Goal: Task Accomplishment & Management: Complete application form

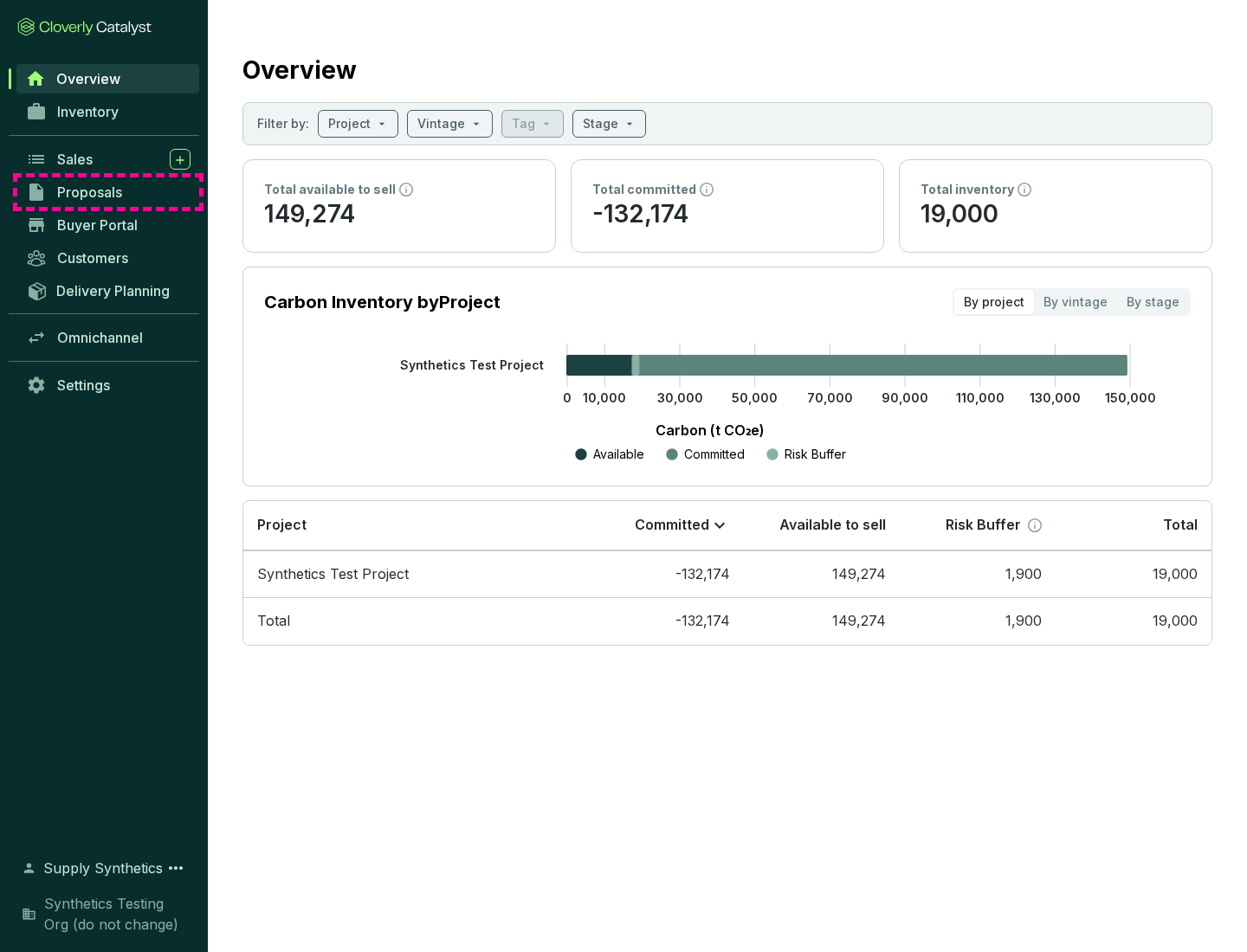
click at [108, 193] on span "Proposals" at bounding box center [89, 193] width 64 height 18
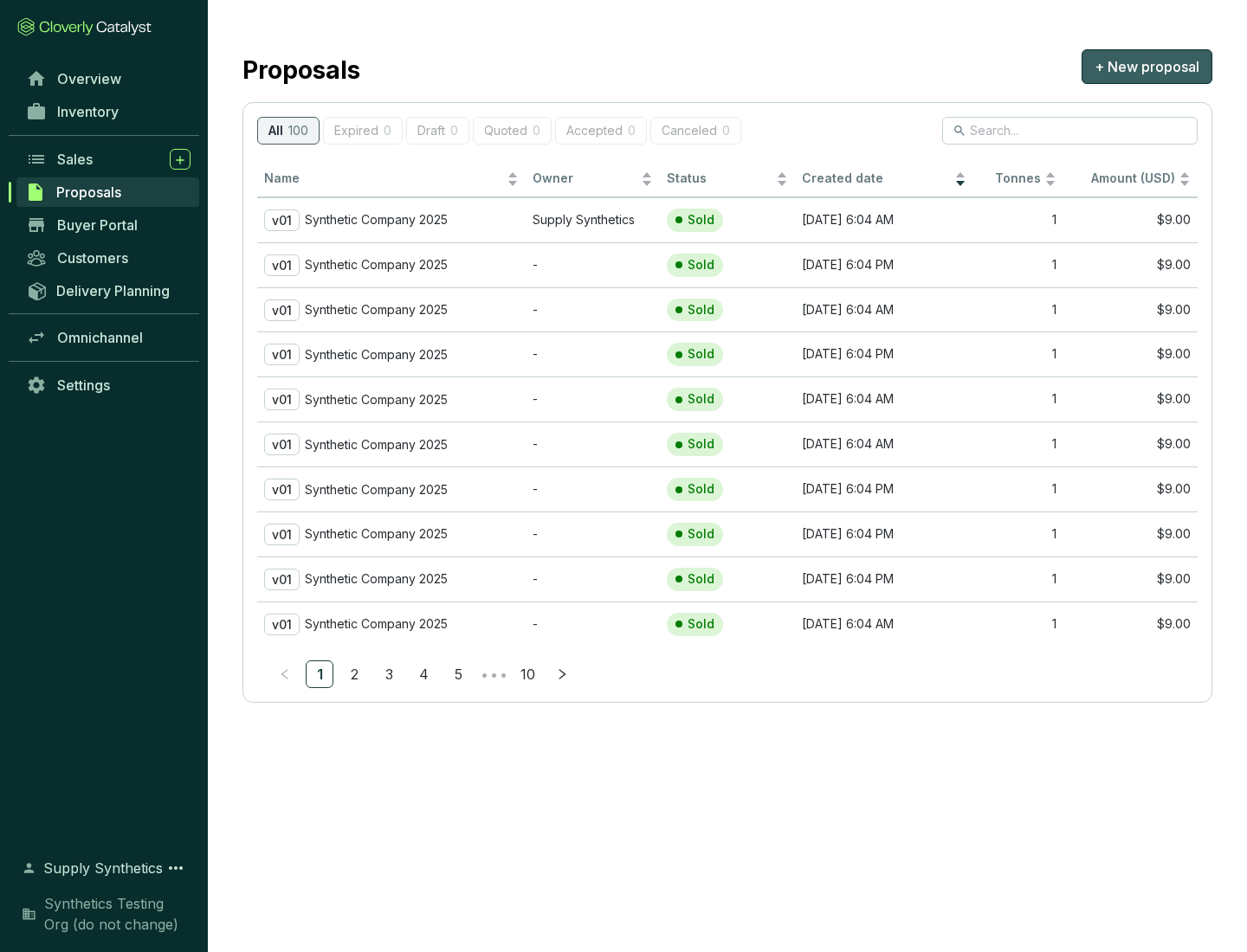
click at [1146, 66] on span "+ New proposal" at bounding box center [1146, 66] width 105 height 21
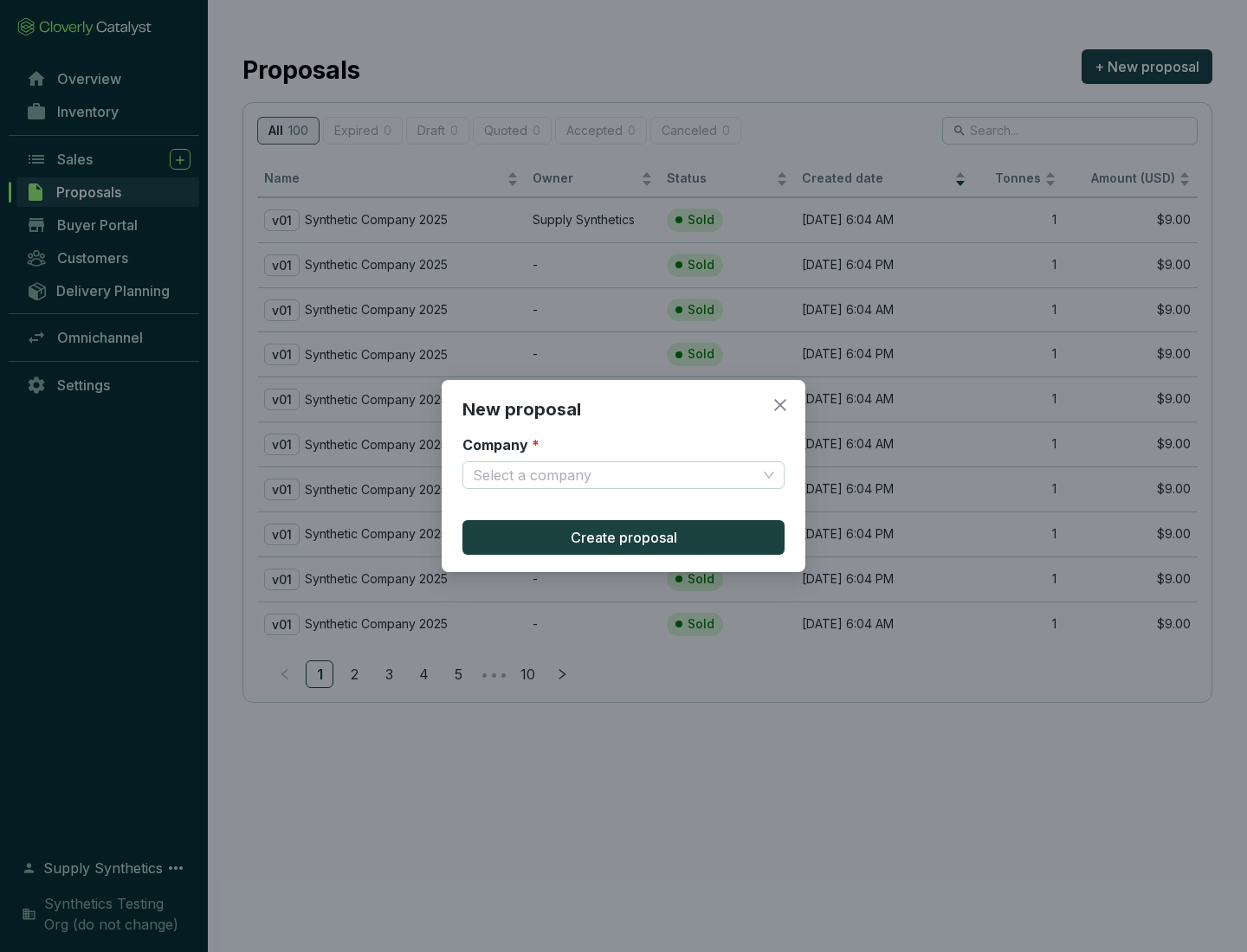
click at [615, 475] on input "Company *" at bounding box center [615, 475] width 284 height 26
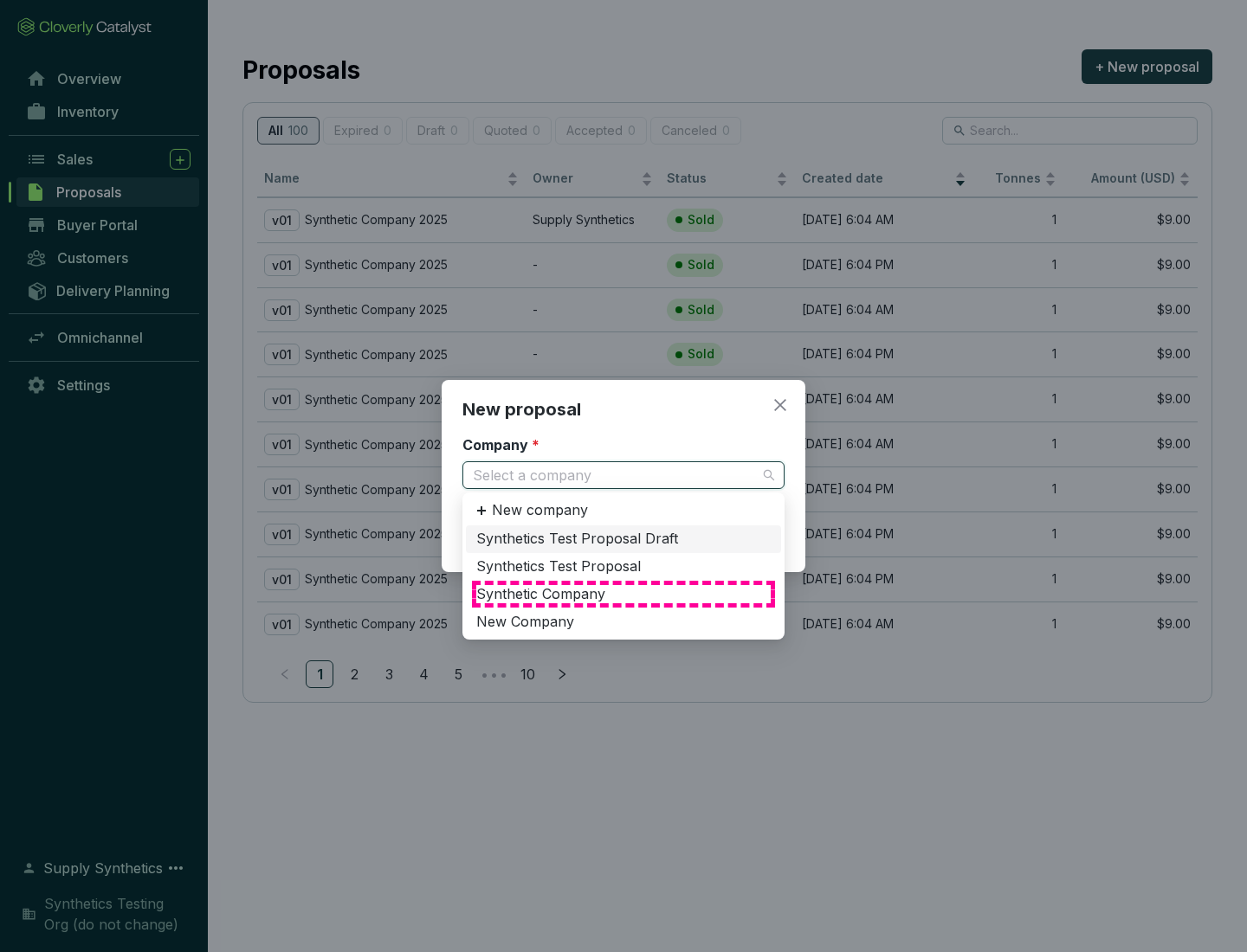
click at [624, 594] on div "Synthetic Company" at bounding box center [623, 594] width 294 height 19
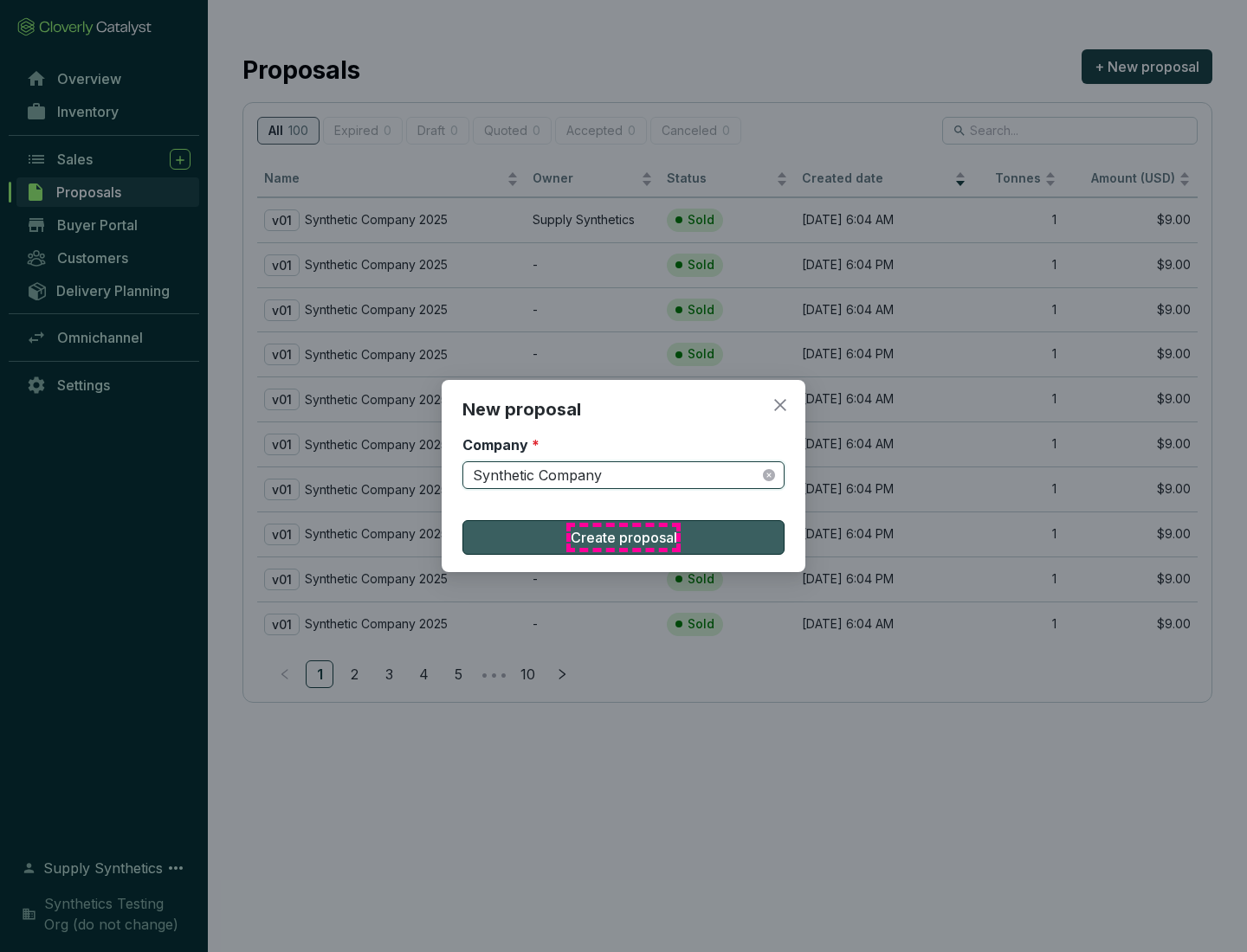
click at [624, 538] on span "Create proposal" at bounding box center [624, 538] width 107 height 21
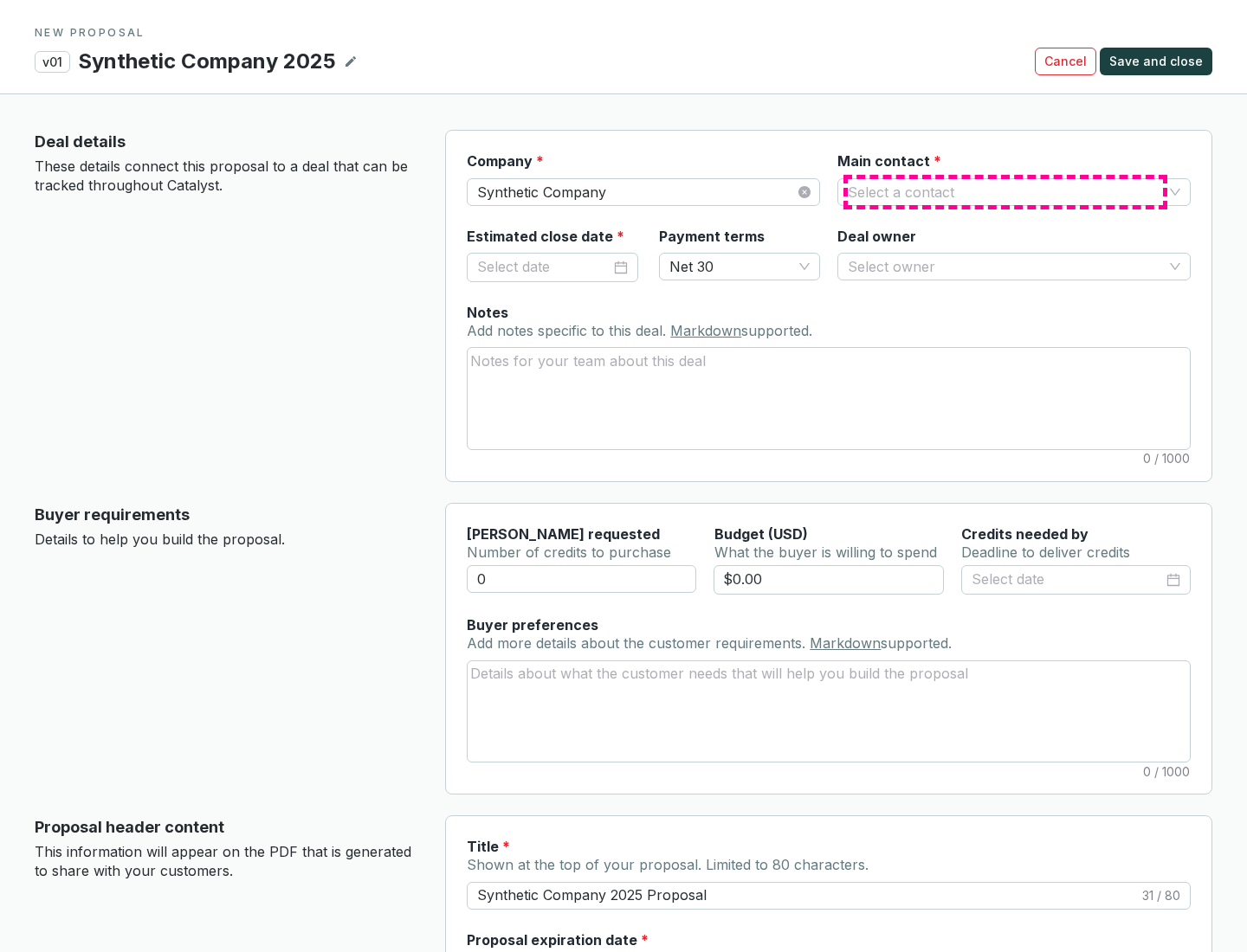
click at [1006, 192] on input "Main contact *" at bounding box center [1005, 192] width 315 height 26
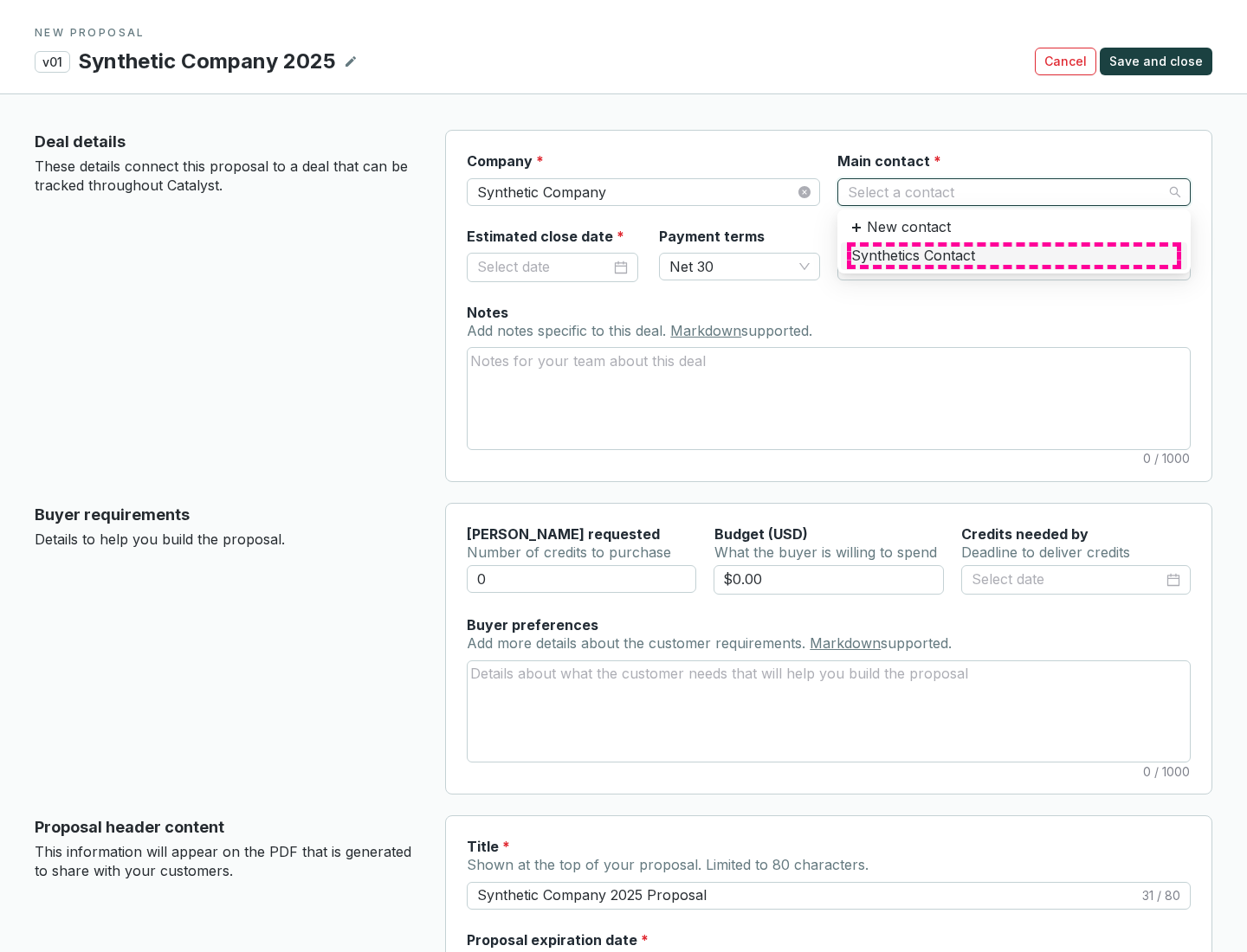
click at [1012, 255] on div "Synthetics Contact" at bounding box center [1013, 255] width 325 height 19
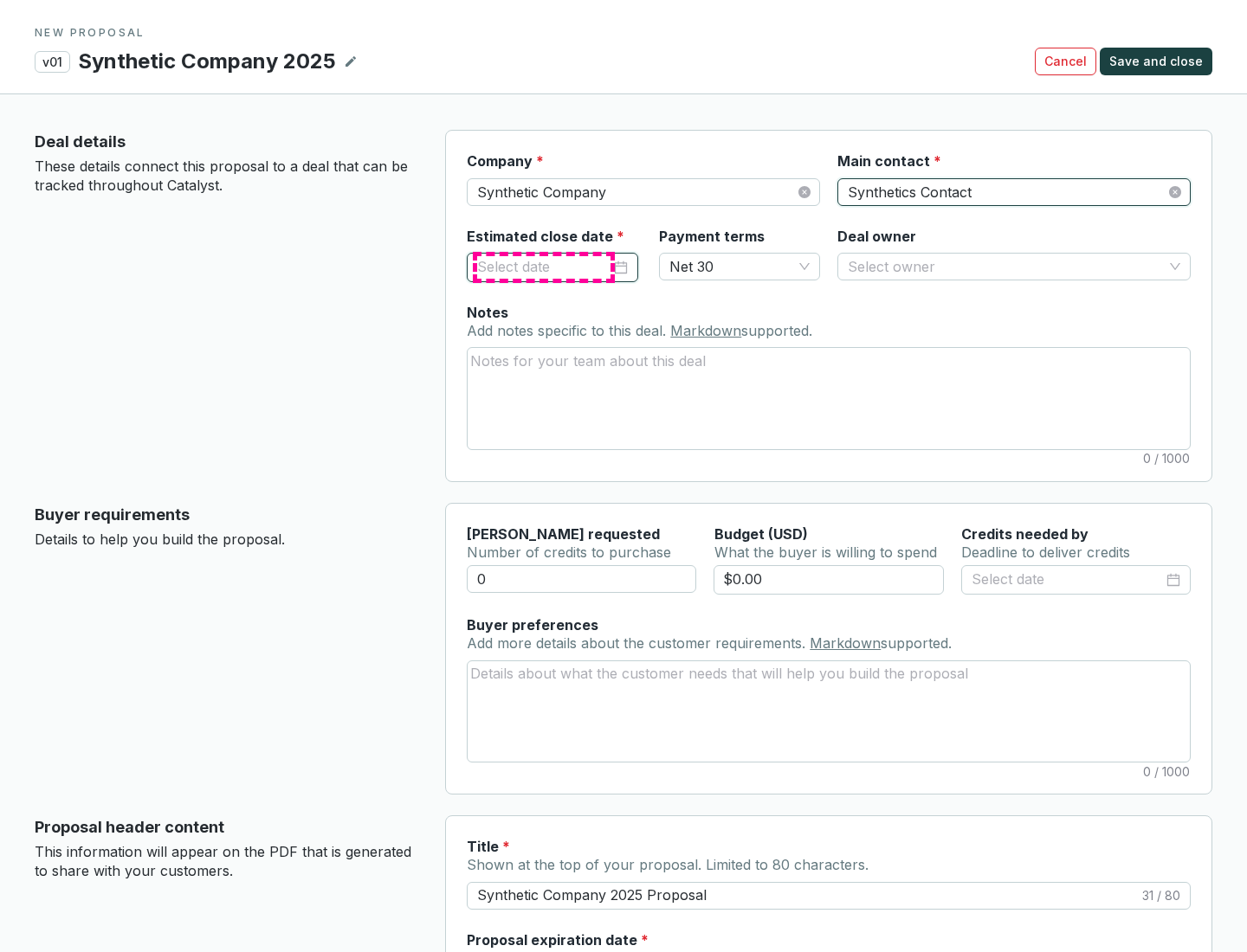
click at [543, 267] on input "Estimated close date *" at bounding box center [543, 267] width 133 height 22
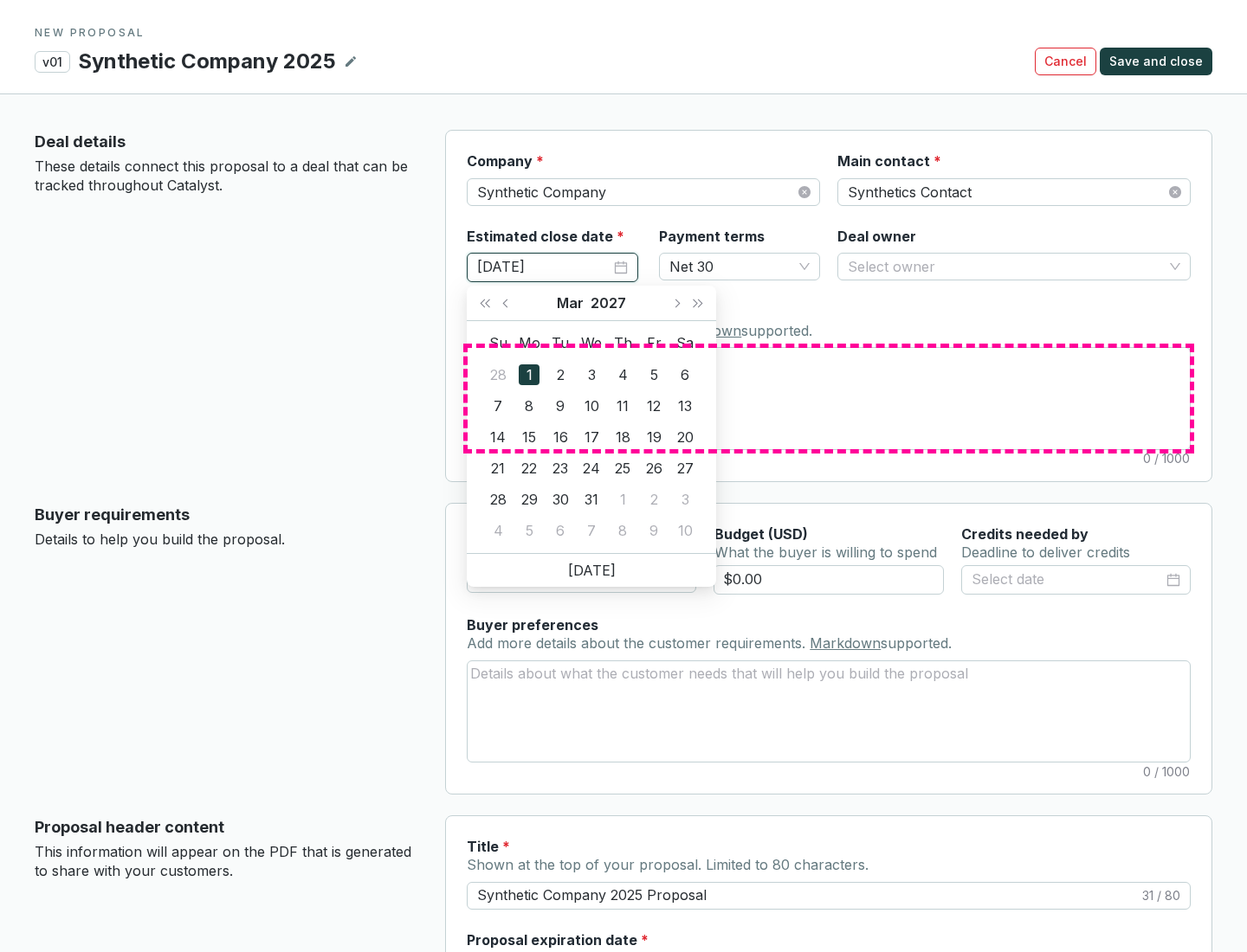
type input "[DATE]"
click at [829, 399] on textarea "Notes Add notes specific to this deal. Markdown supported." at bounding box center [828, 398] width 722 height 101
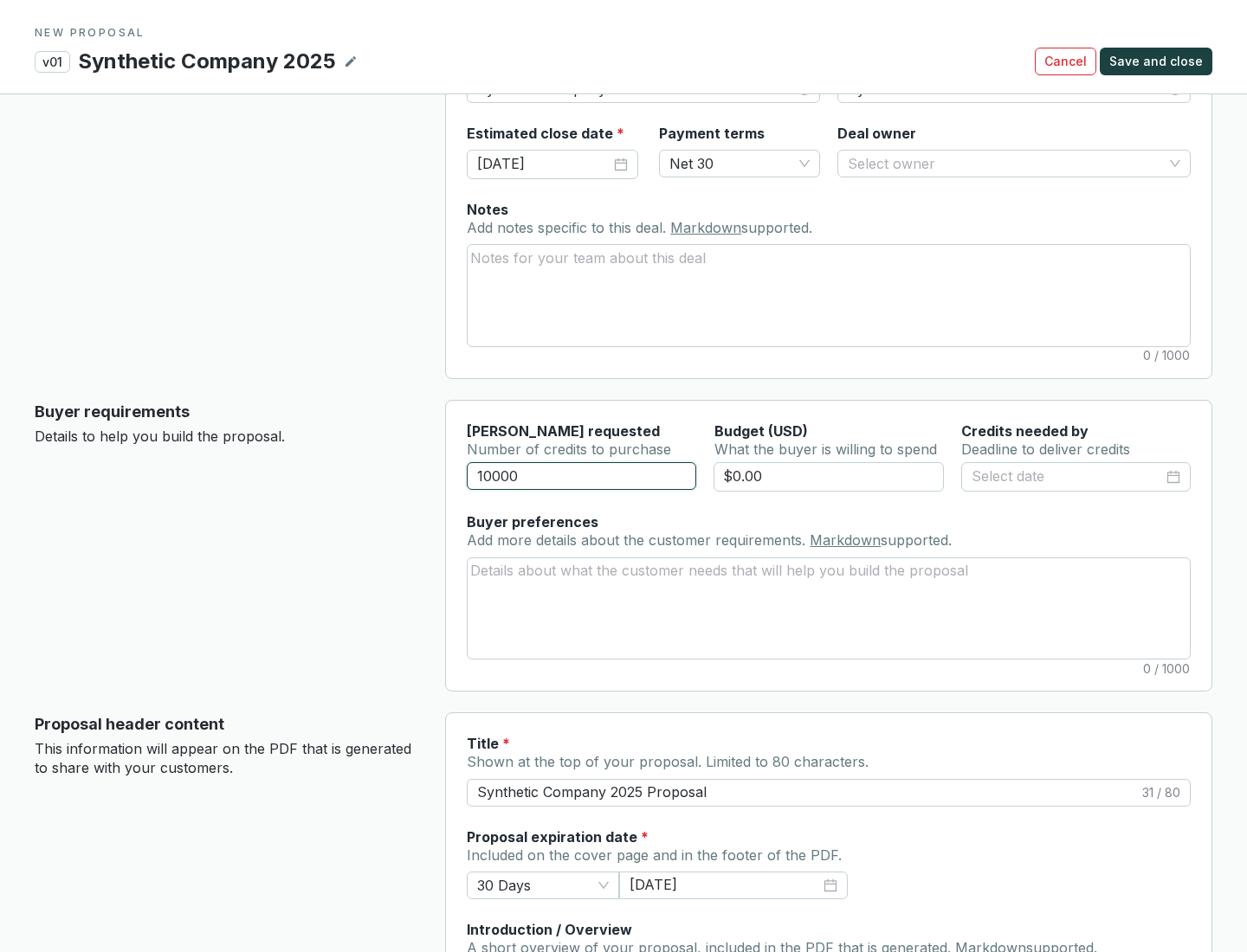
scroll to position [104, 0]
type input "10000"
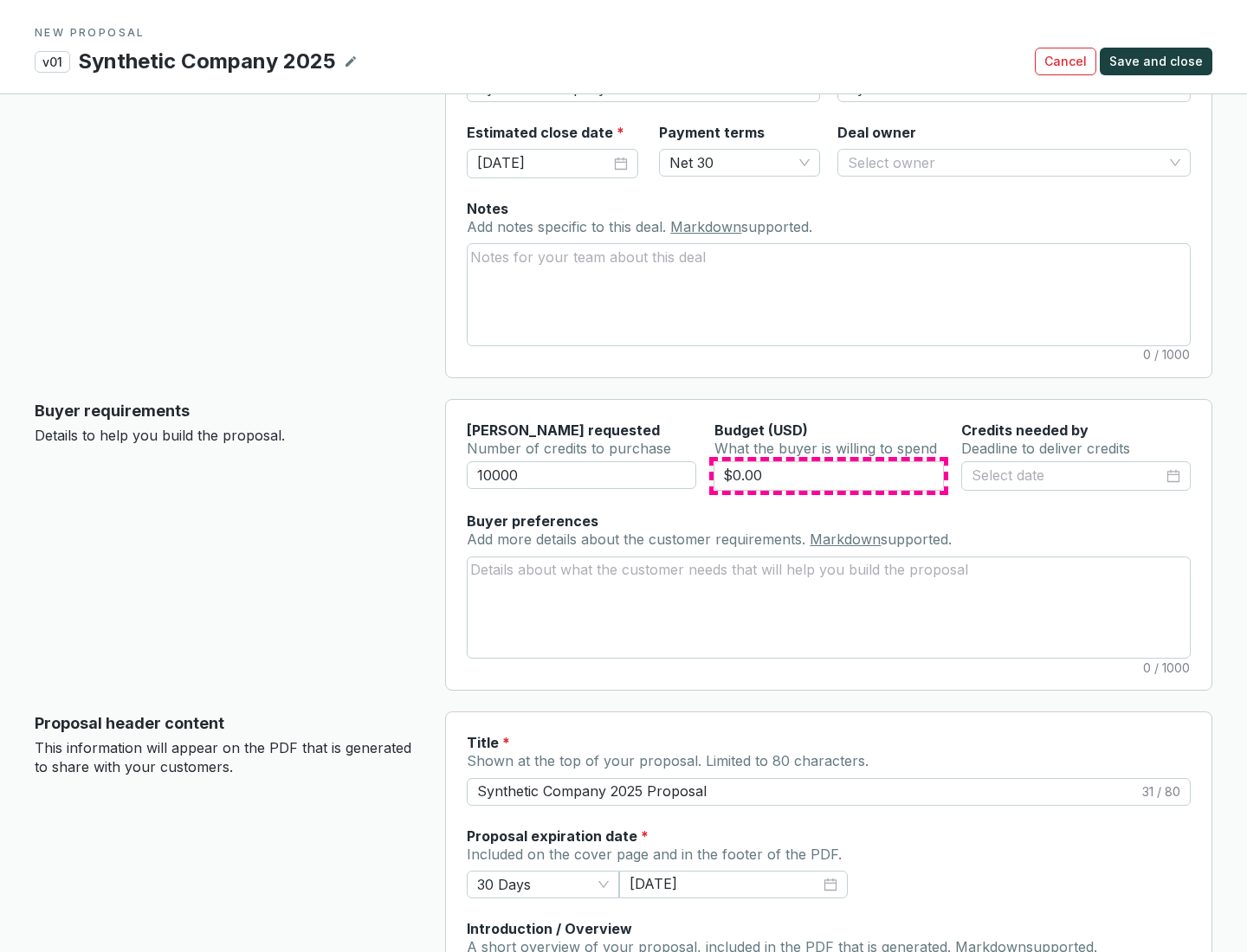
type input "$0.00"
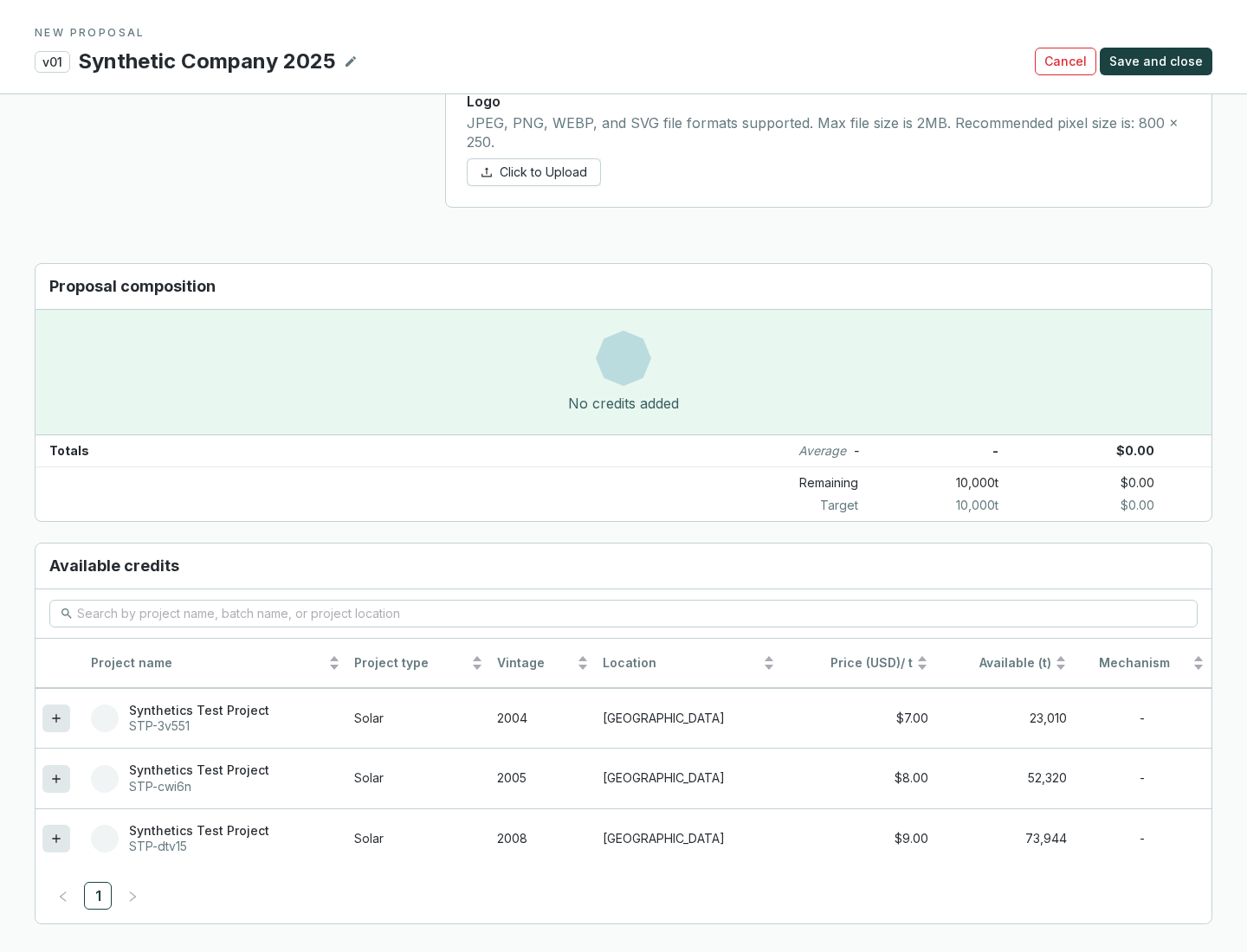
click at [57, 839] on icon at bounding box center [56, 839] width 8 height 8
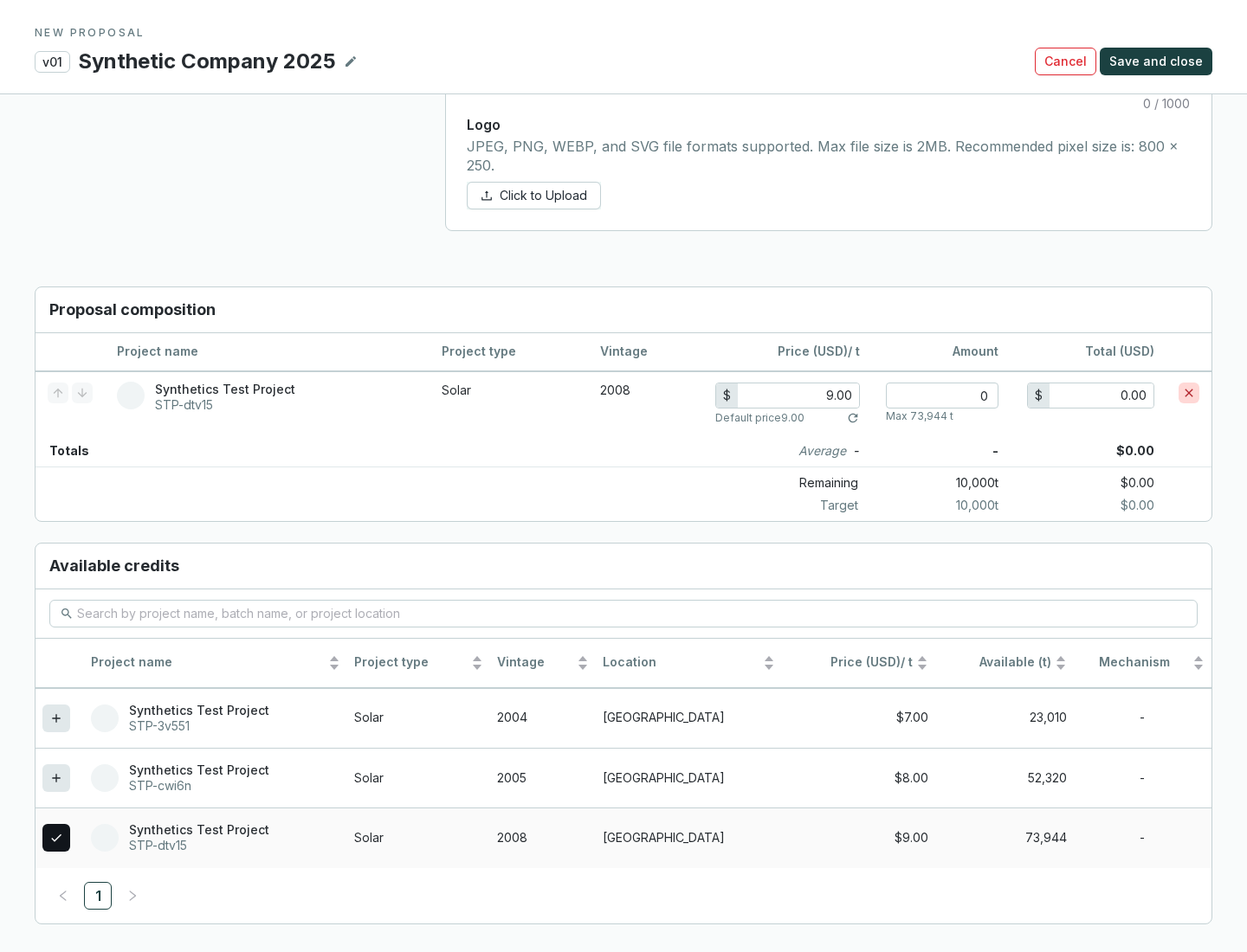
scroll to position [996, 0]
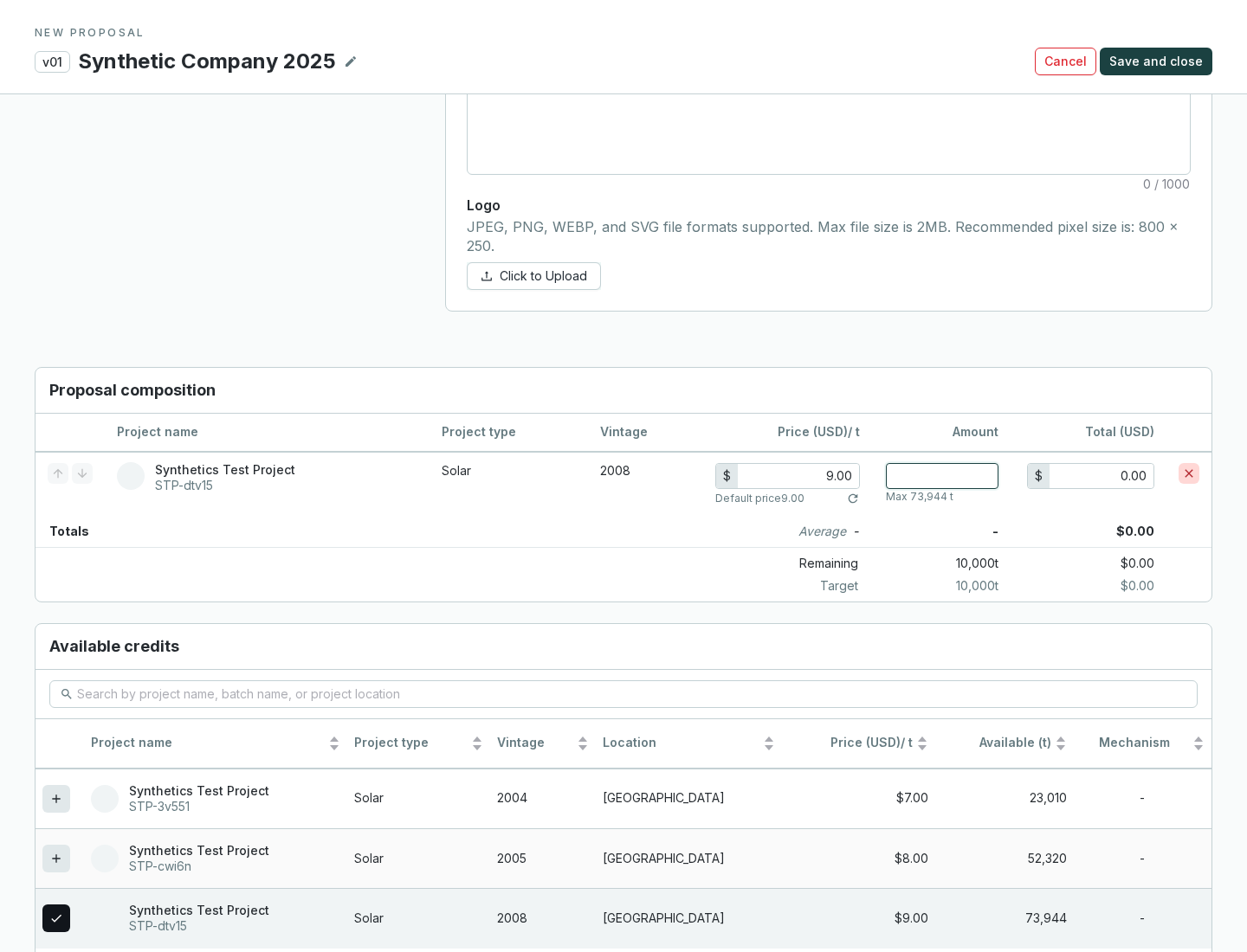
type input "1"
type input "9.00"
type input "1"
click at [1158, 62] on span "Save and close" at bounding box center [1156, 62] width 94 height 18
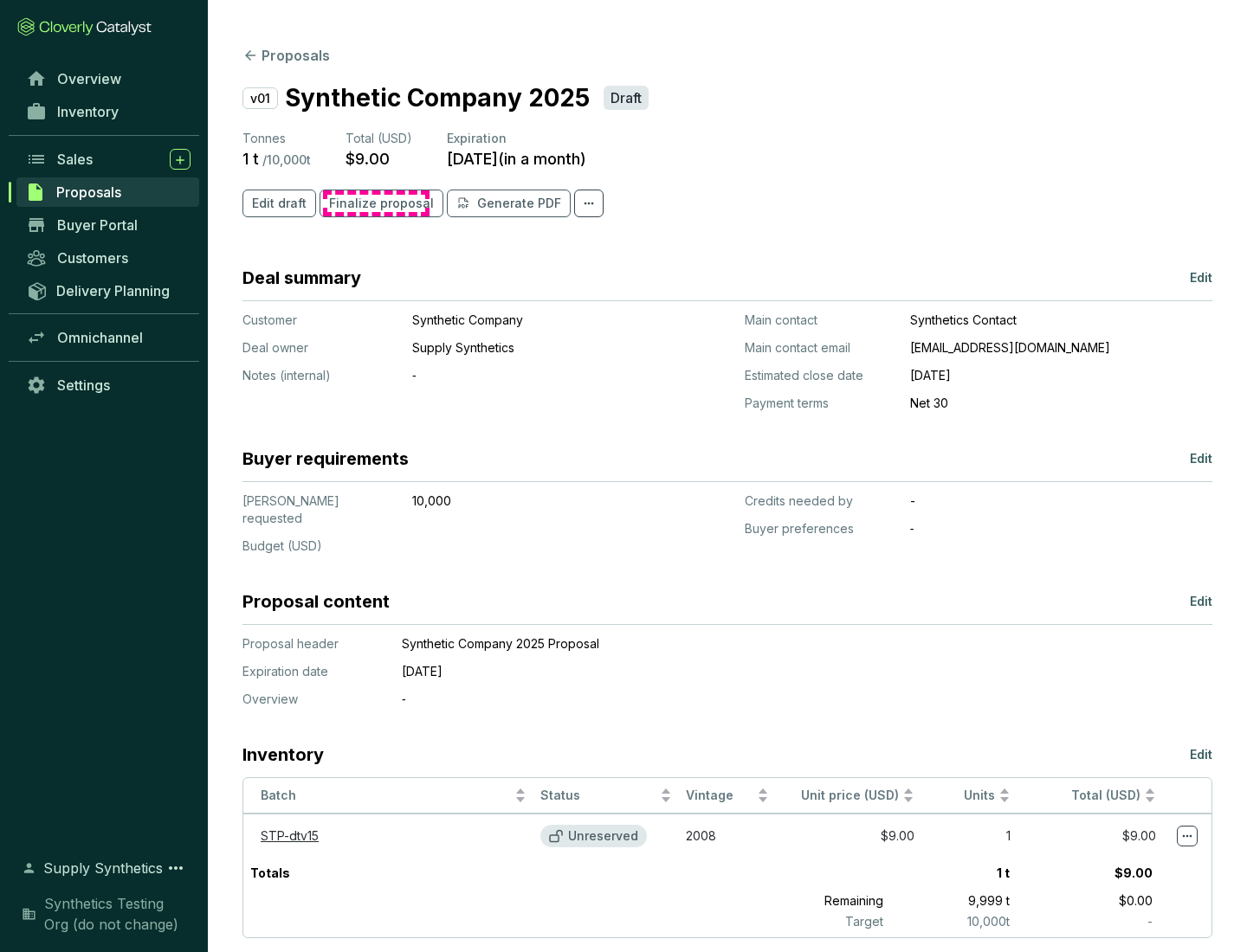
click at [375, 203] on span "Finalize proposal" at bounding box center [381, 203] width 105 height 18
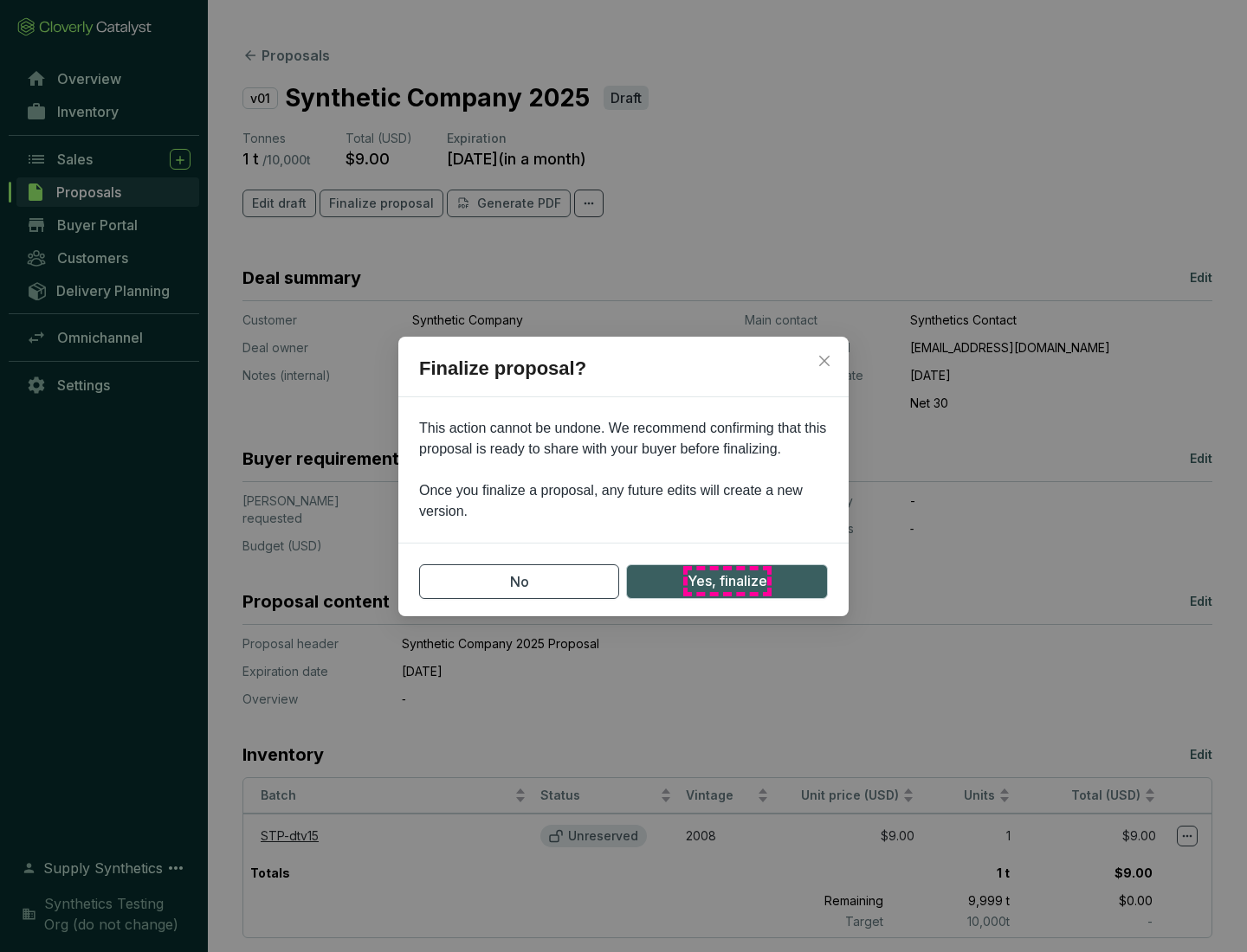
click at [726, 581] on span "Yes, finalize" at bounding box center [727, 582] width 80 height 22
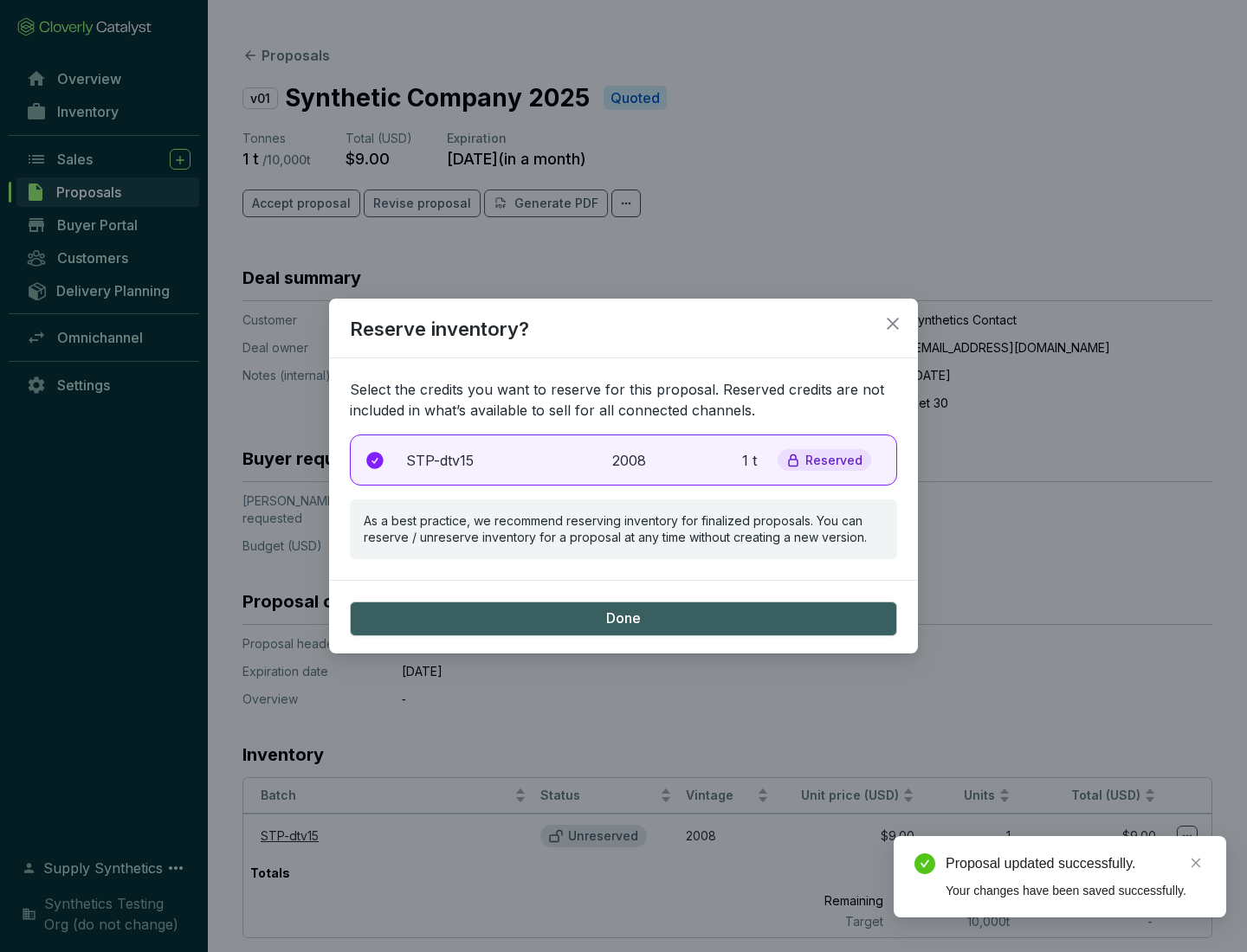
click at [624, 459] on p "2008" at bounding box center [630, 460] width 38 height 21
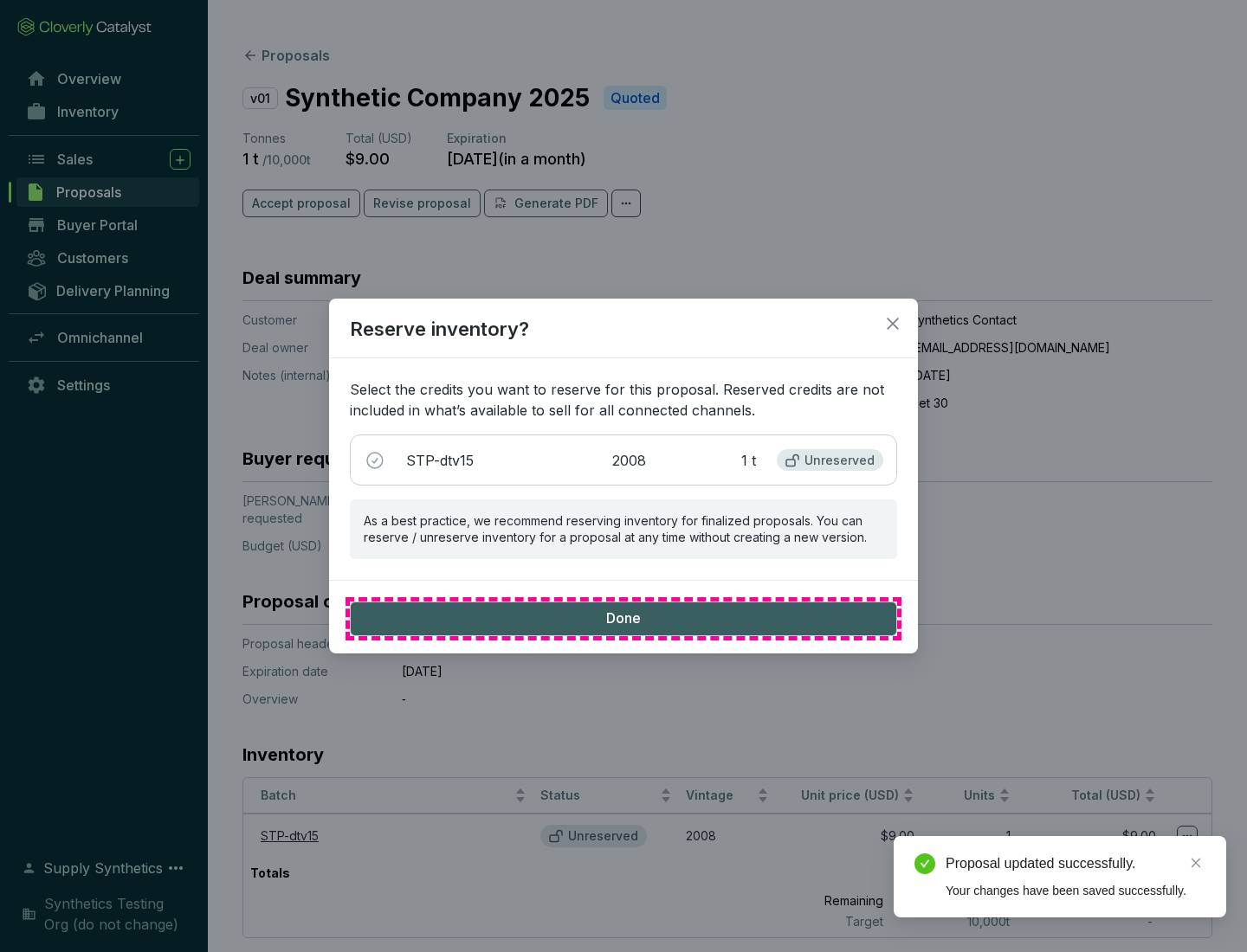
click at [624, 619] on span "Done" at bounding box center [623, 619] width 34 height 19
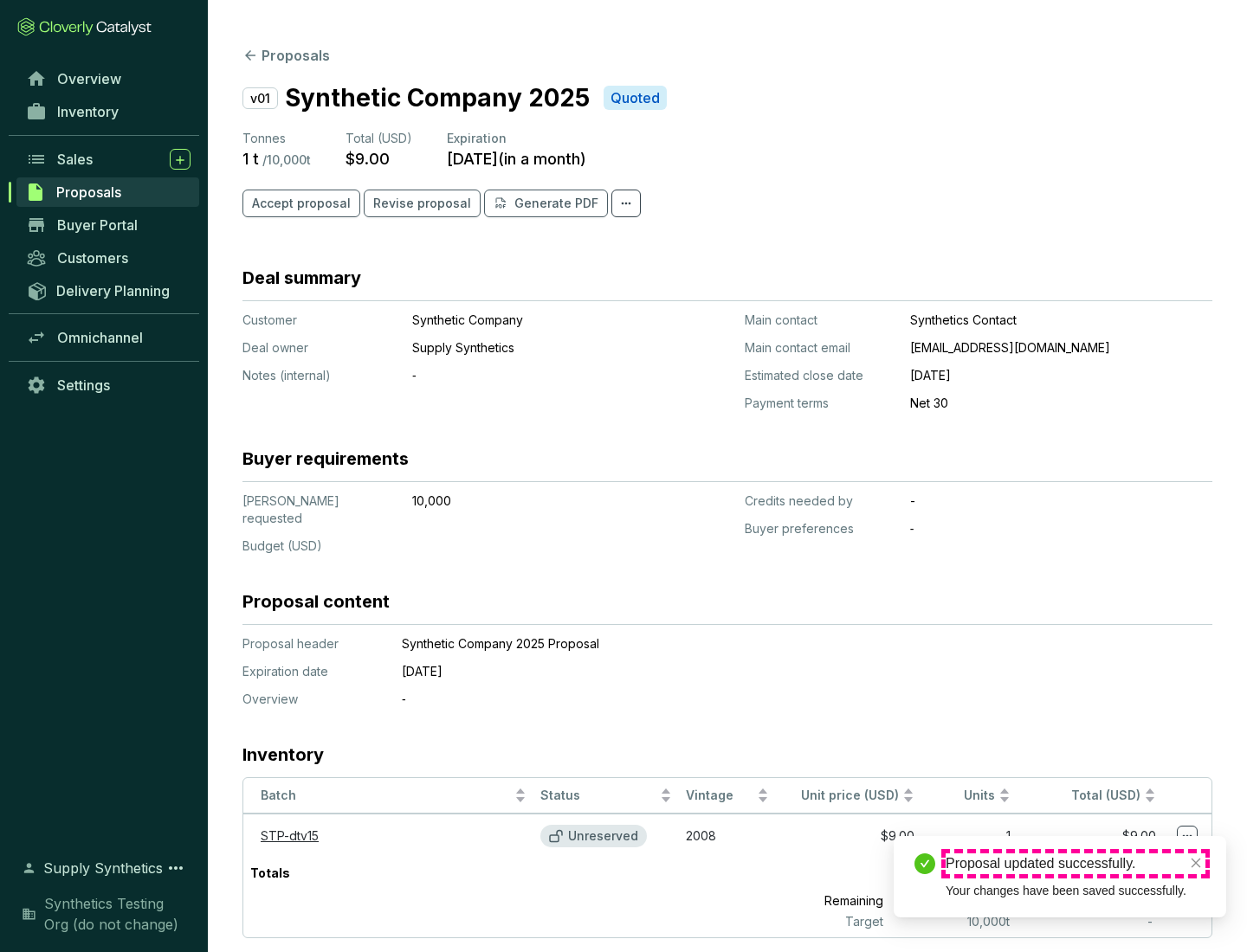
click at [1075, 864] on div "Proposal updated successfully." at bounding box center [1075, 863] width 260 height 21
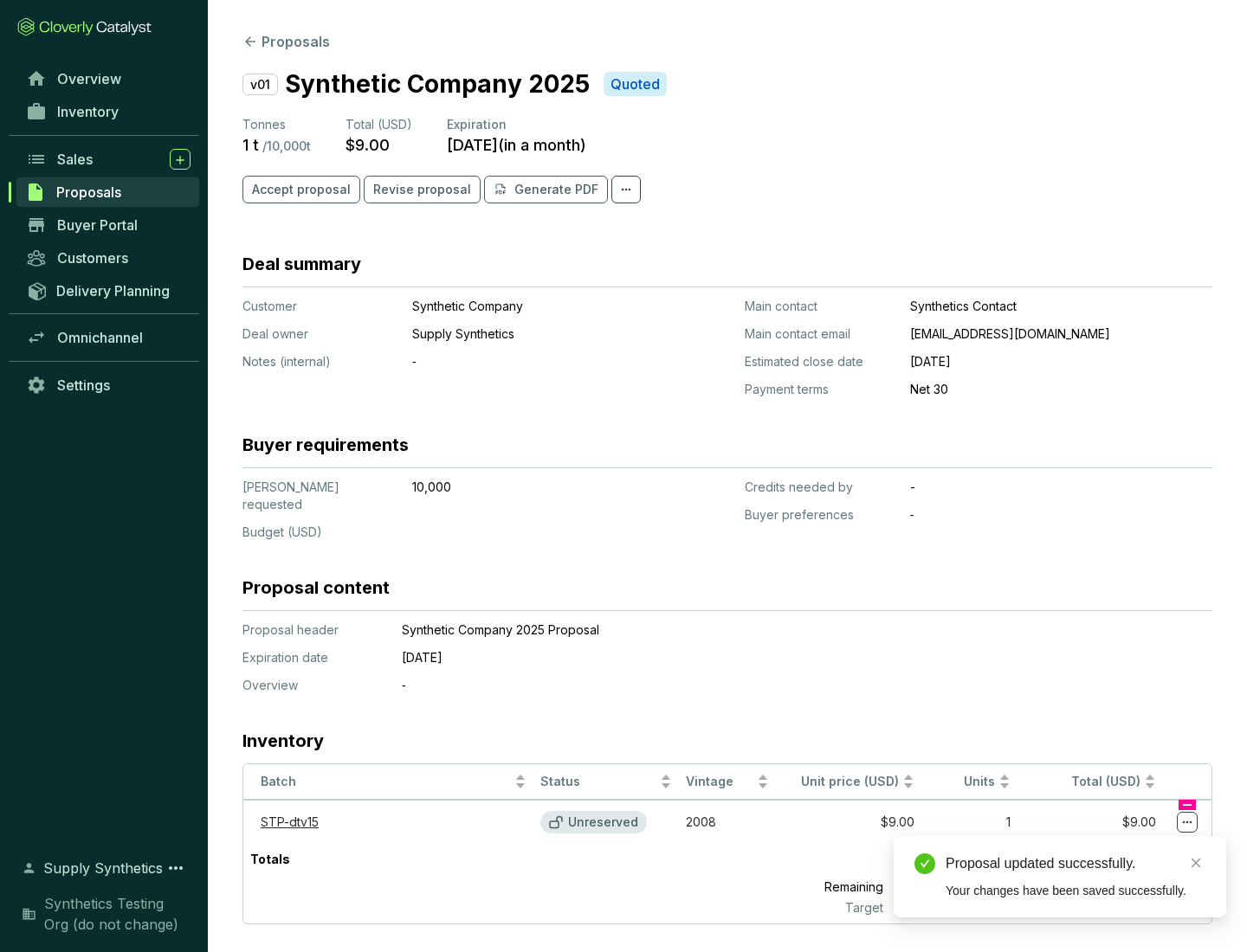
click at [1187, 822] on icon at bounding box center [1187, 823] width 10 height 3
click at [1135, 844] on div "Proposal updated successfully. Your changes have been saved successfully." at bounding box center [1059, 877] width 332 height 81
click at [1075, 864] on div "Proposal updated successfully." at bounding box center [1075, 863] width 260 height 21
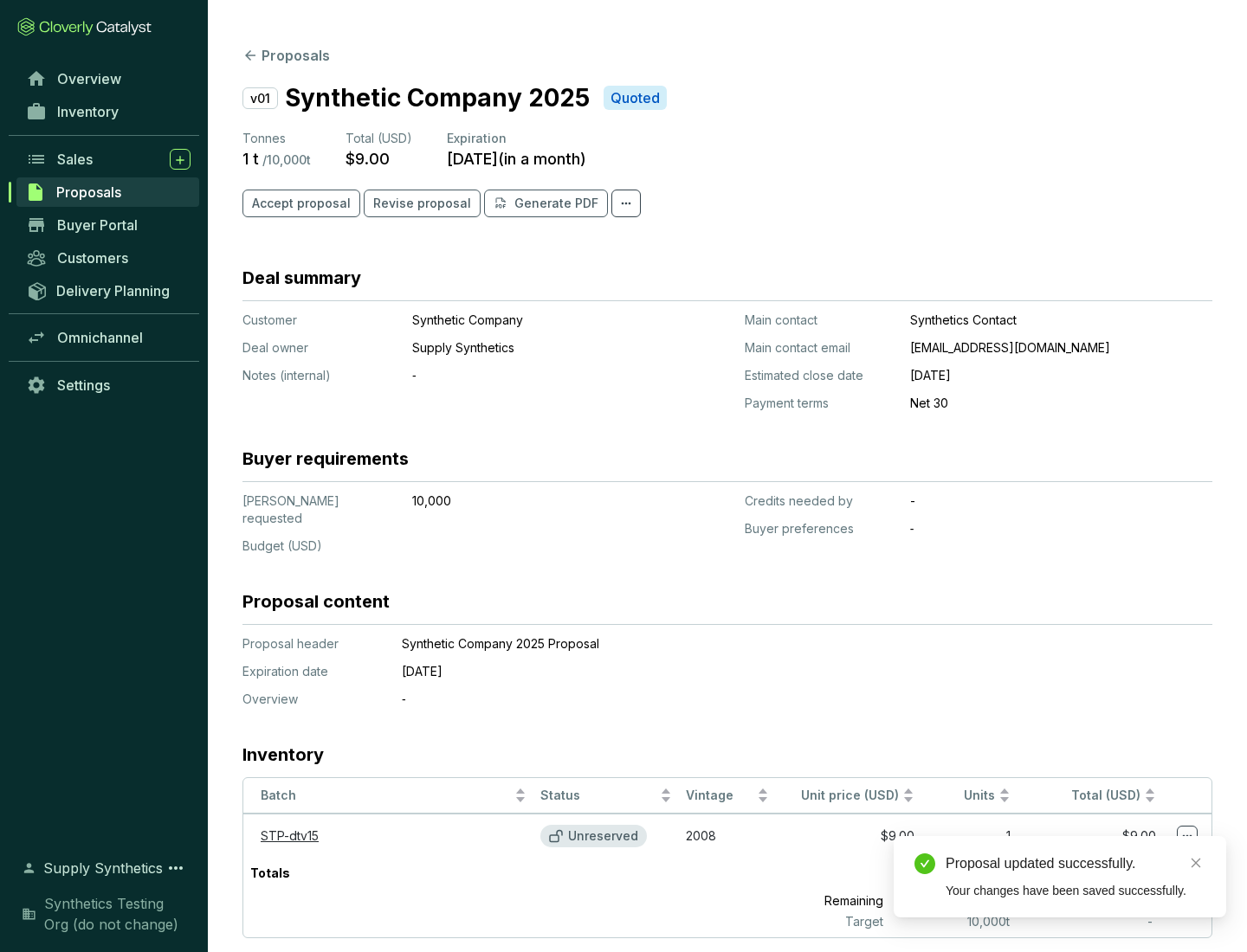
click at [299, 203] on span "Accept proposal" at bounding box center [301, 203] width 99 height 18
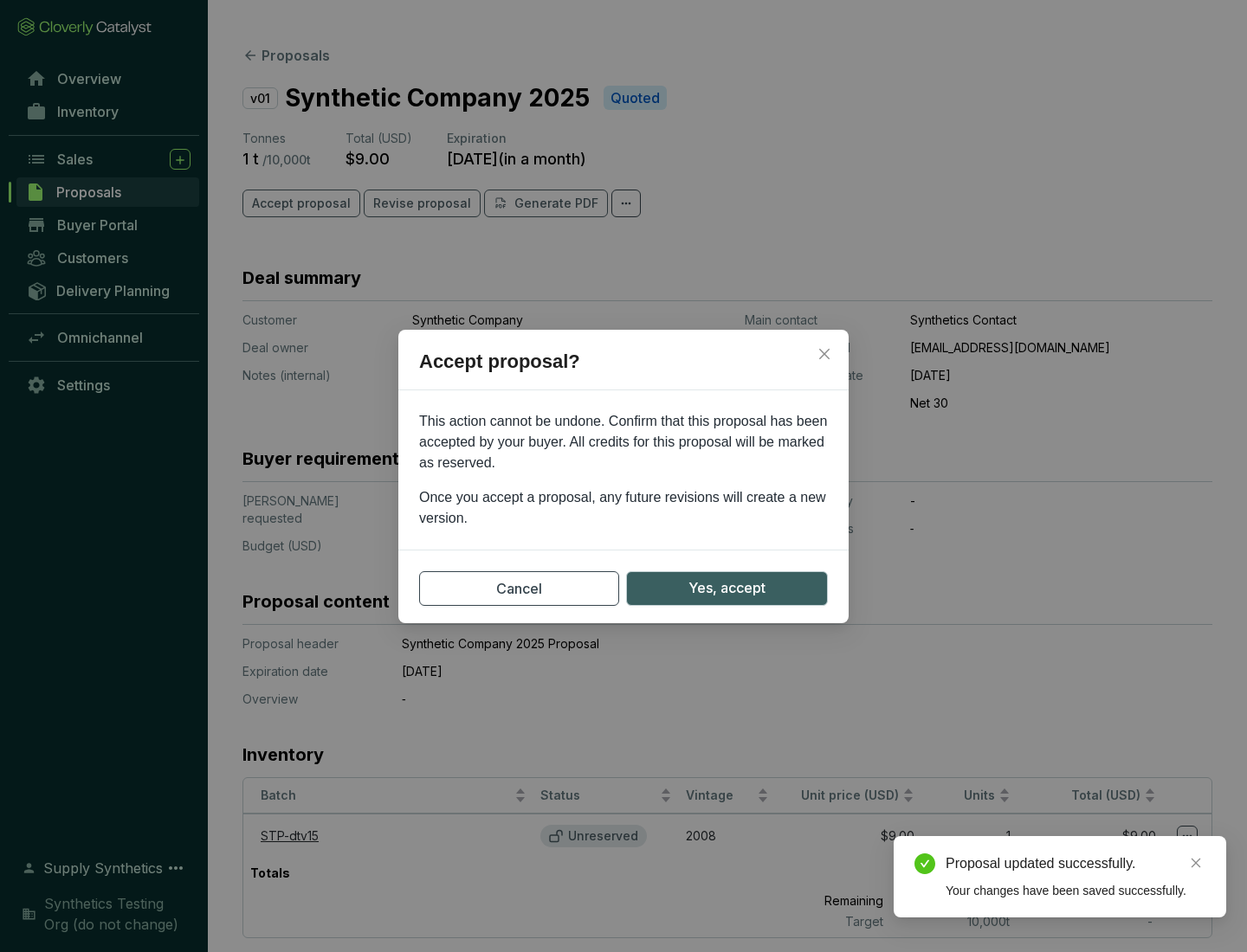
click at [726, 588] on span "Yes, accept" at bounding box center [726, 588] width 77 height 22
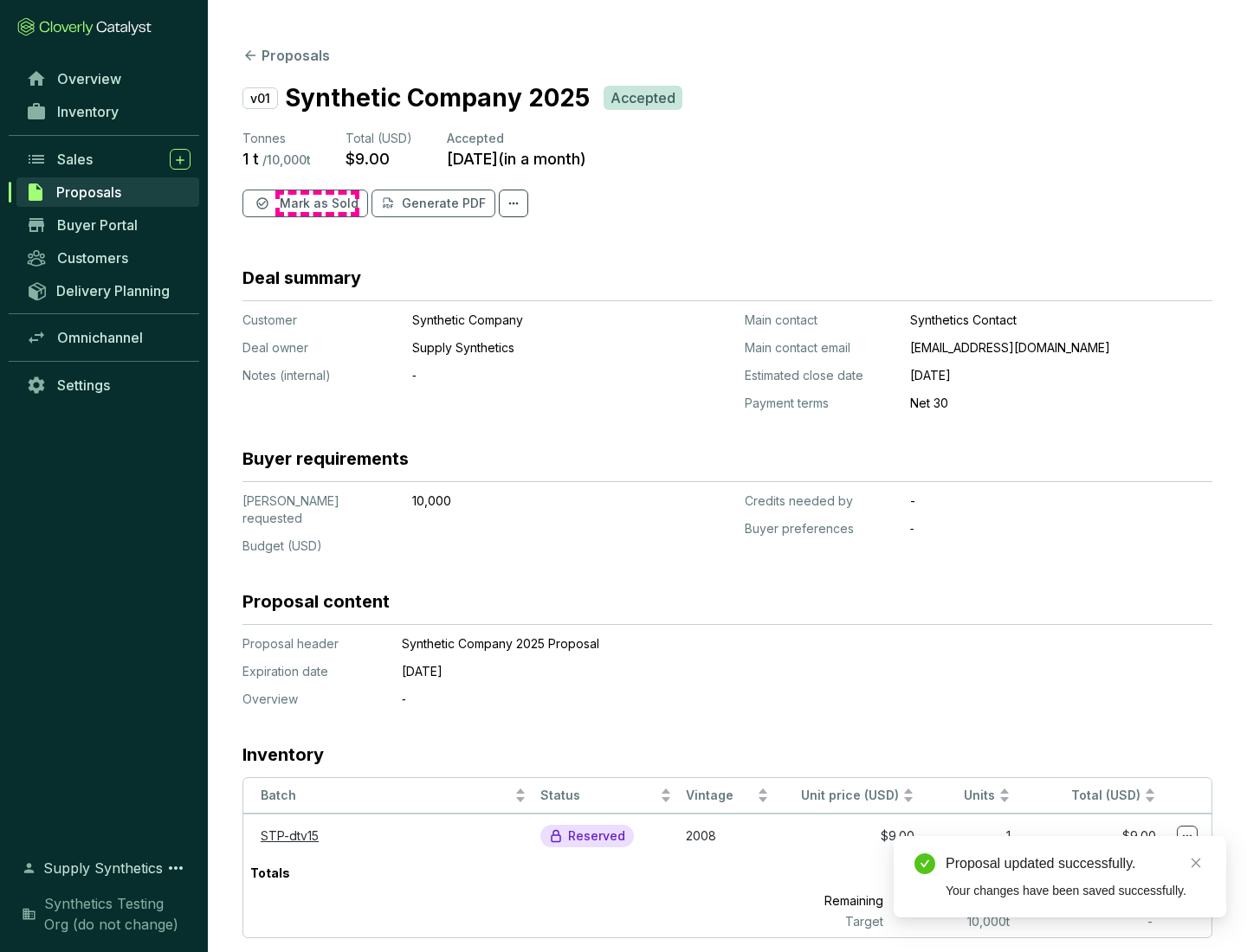
click at [317, 203] on span "Mark as Sold" at bounding box center [319, 203] width 79 height 18
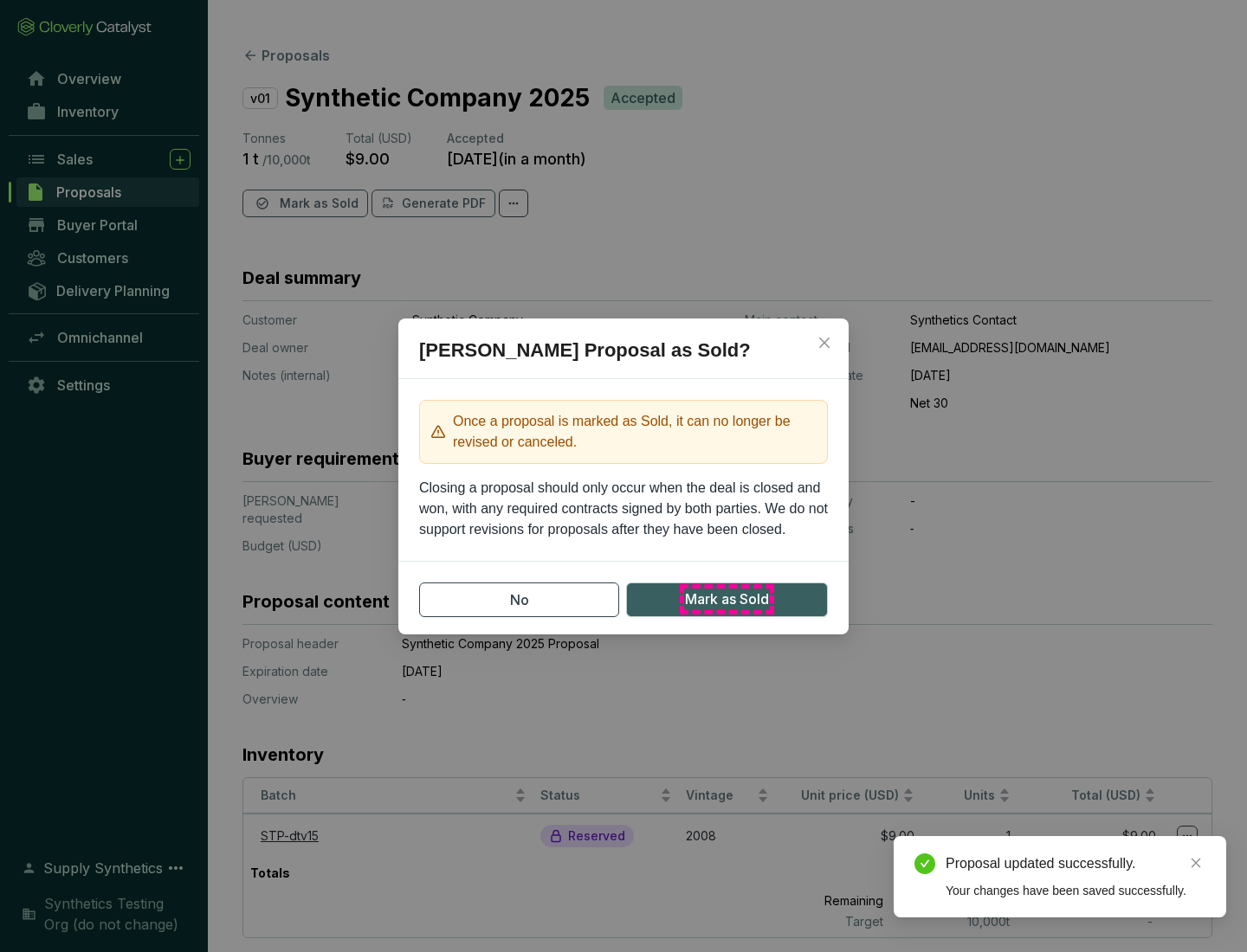
click at [726, 599] on span "Mark as Sold" at bounding box center [727, 599] width 84 height 22
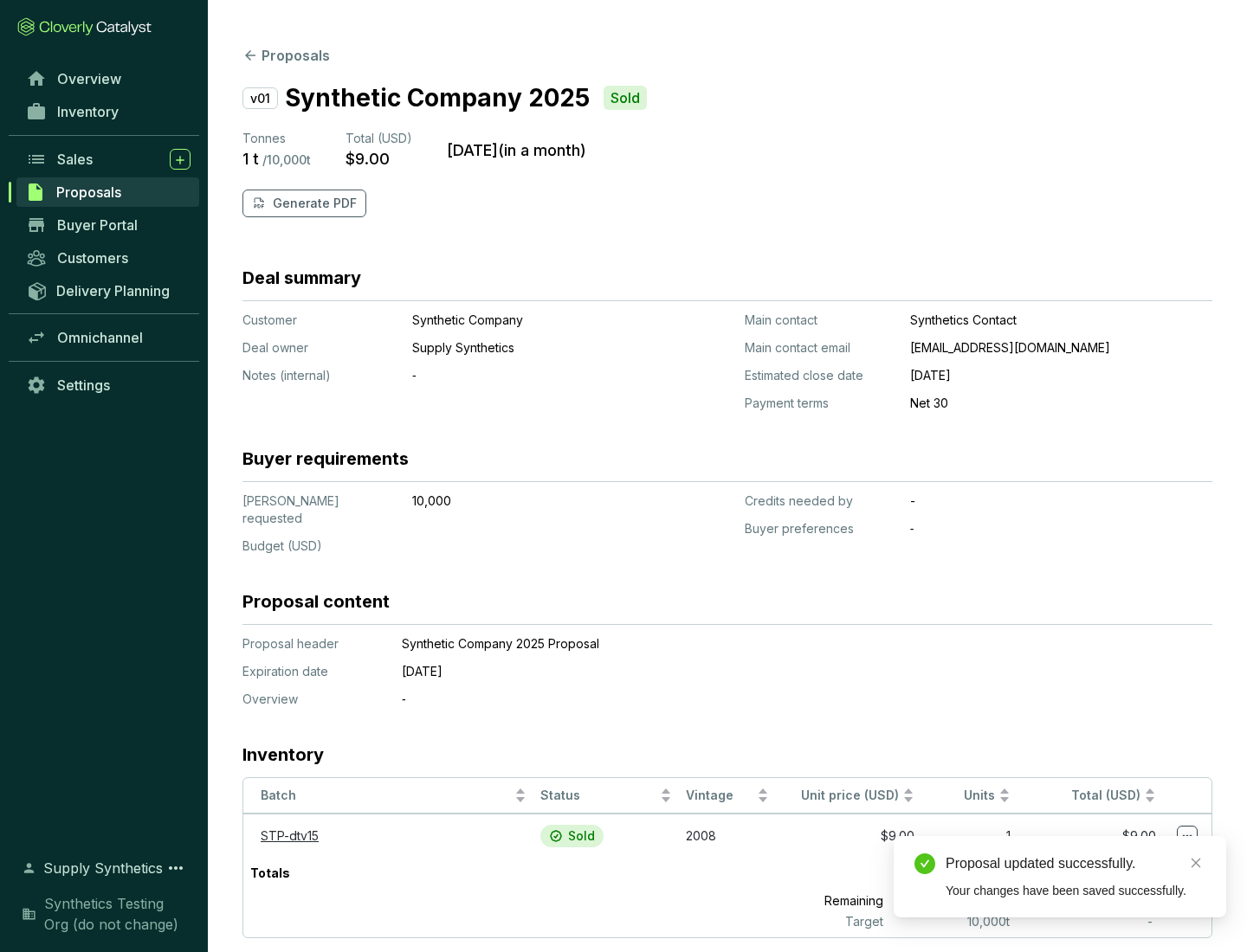
click at [313, 203] on p "Generate PDF" at bounding box center [315, 203] width 84 height 18
click at [1075, 864] on div "Proposal updated successfully." at bounding box center [1075, 863] width 260 height 21
